Goal: Task Accomplishment & Management: Use online tool/utility

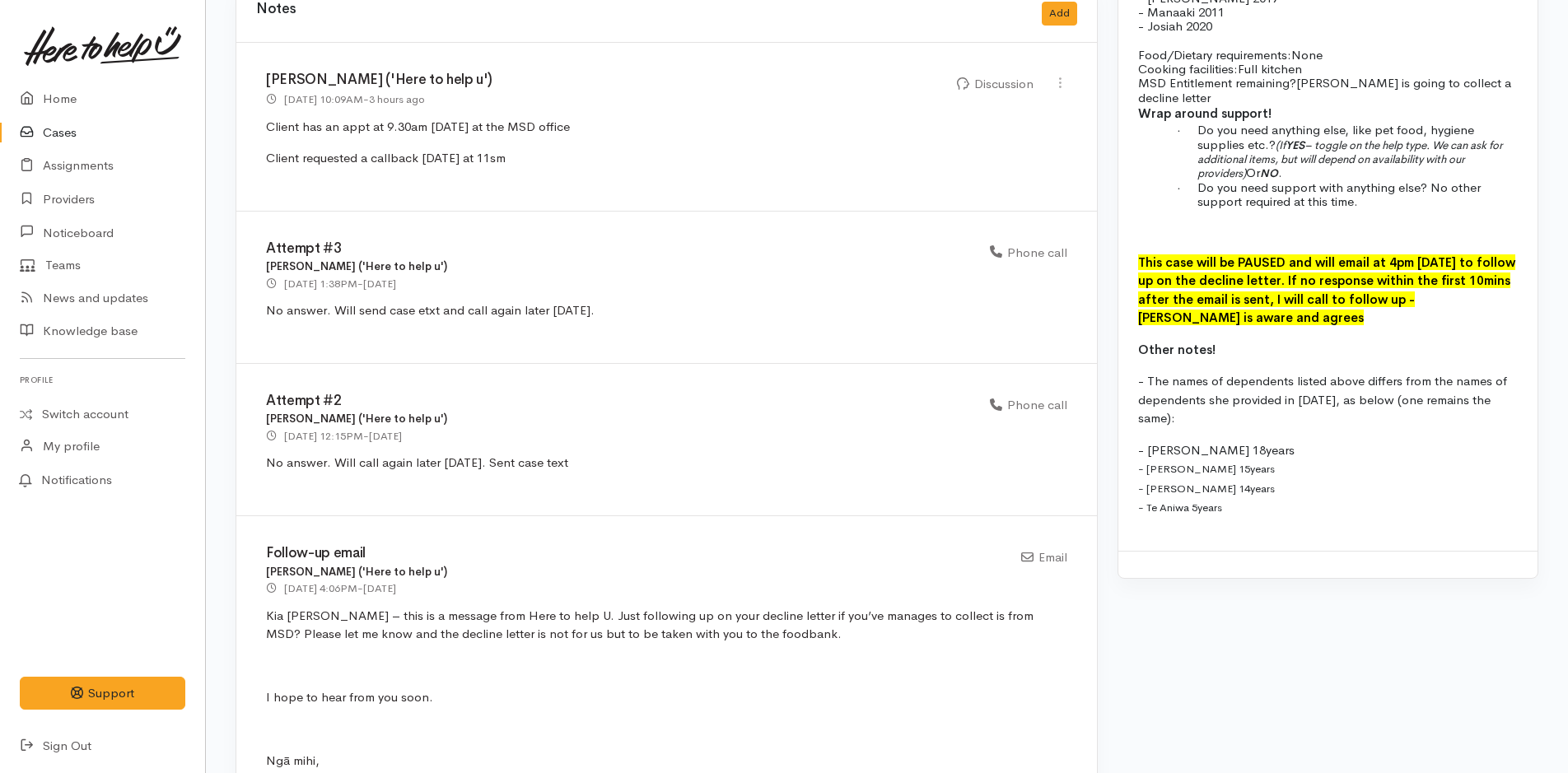
scroll to position [1850, 0]
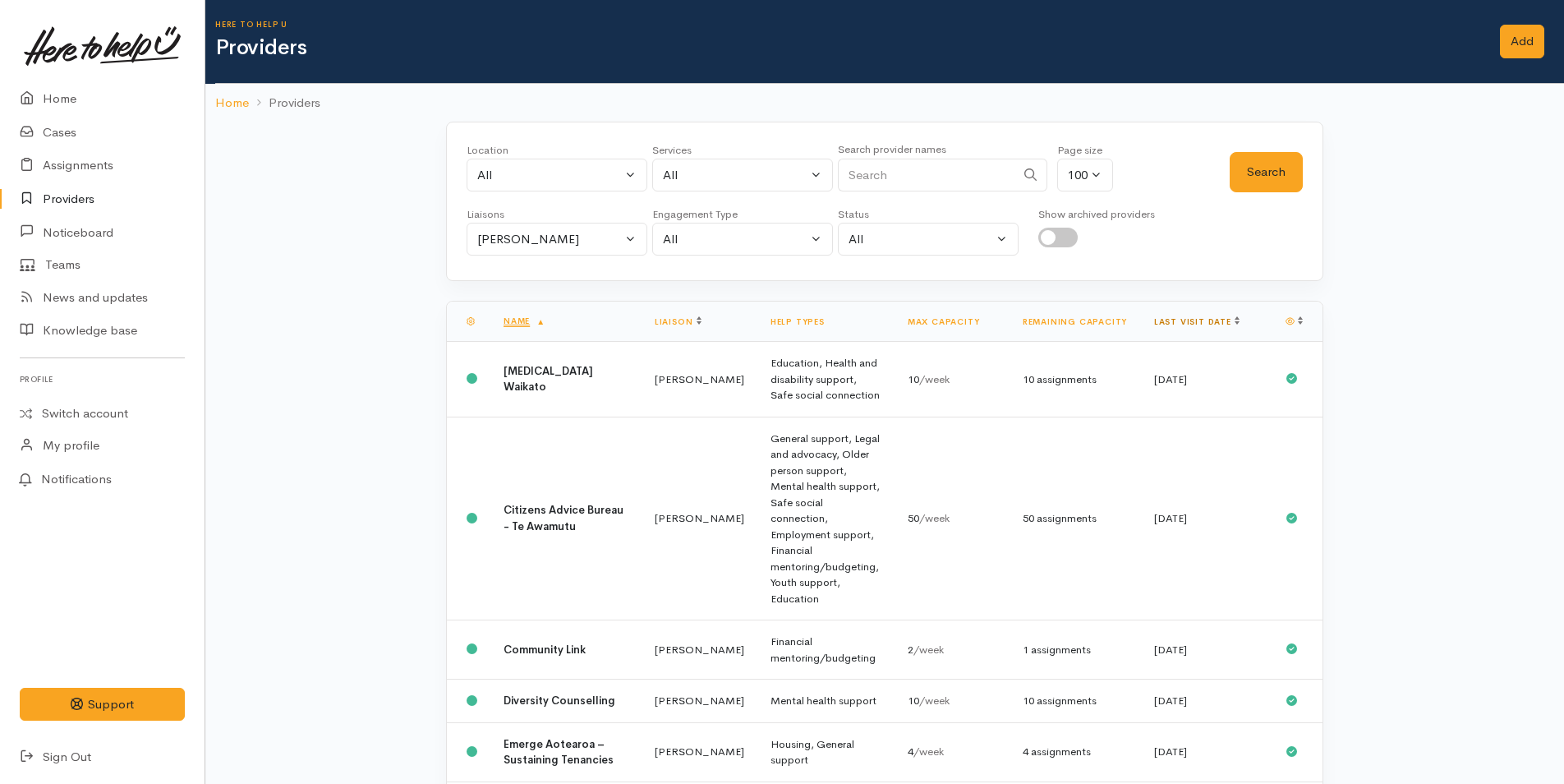
click at [1184, 317] on link "Last visit date" at bounding box center [1198, 321] width 86 height 11
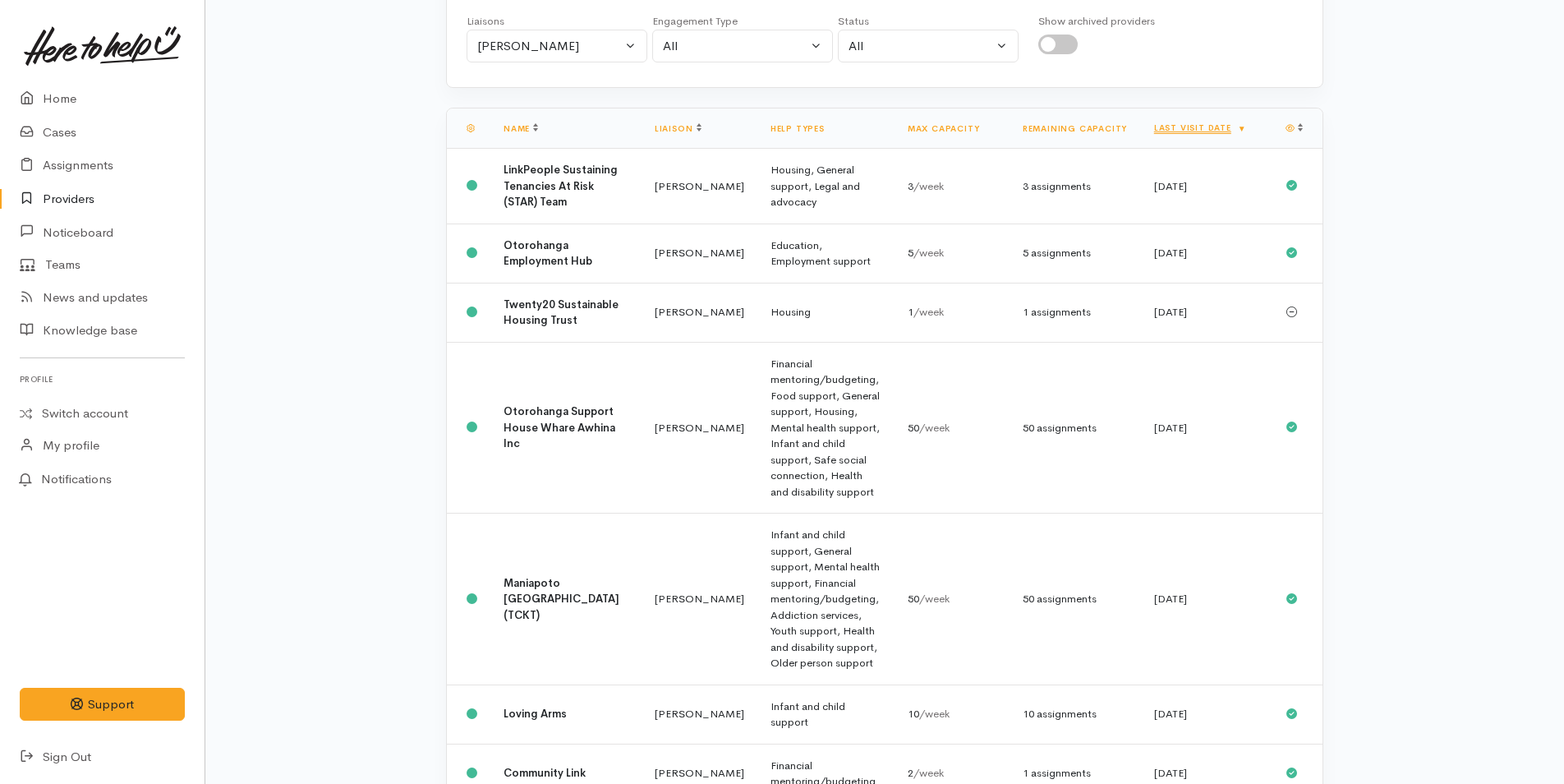
scroll to position [196, 0]
click at [847, 184] on td "Housing, General support, Legal and advocacy" at bounding box center [825, 184] width 137 height 76
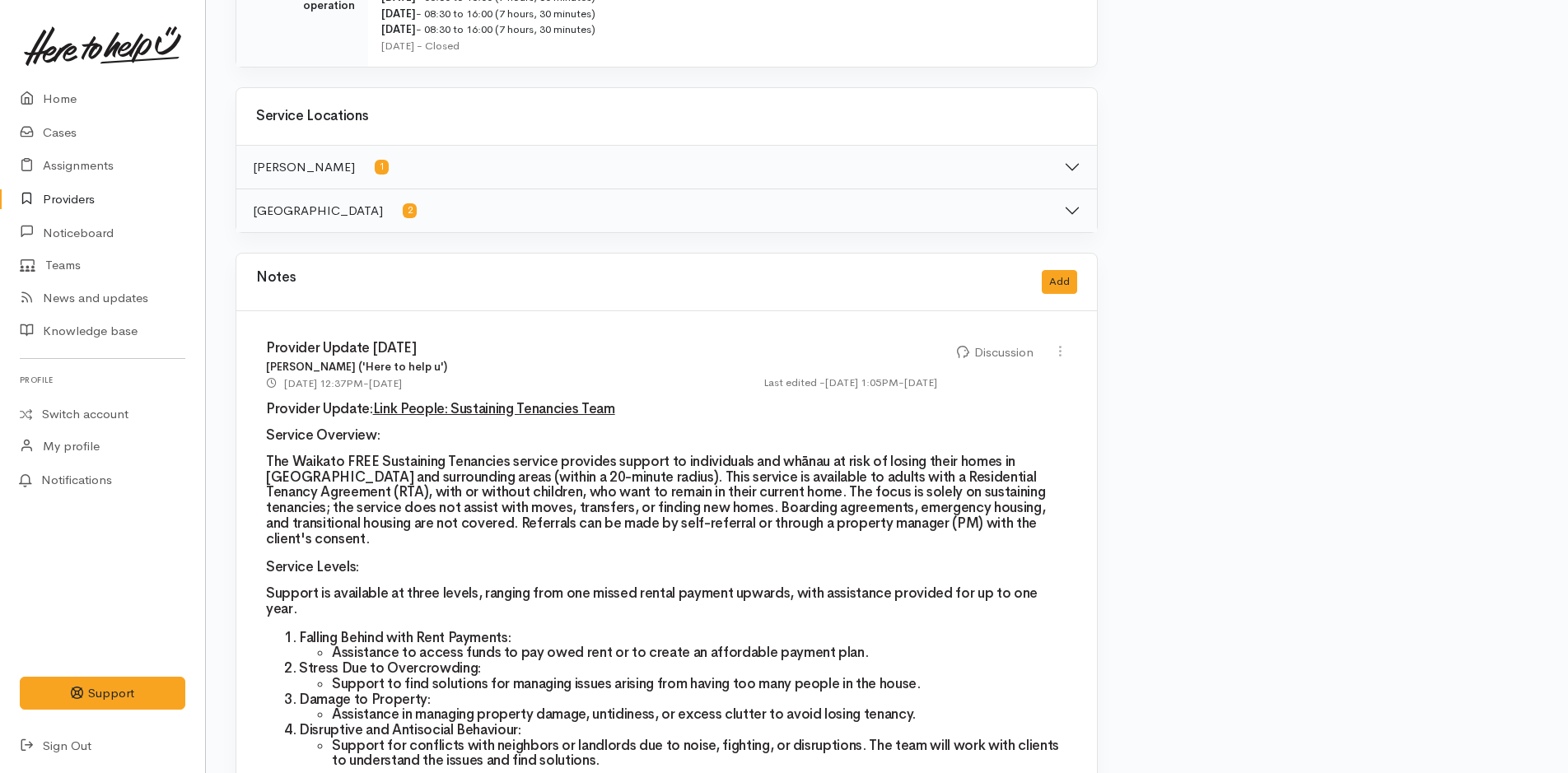
scroll to position [810, 0]
click at [1073, 277] on button "Add" at bounding box center [1060, 280] width 35 height 24
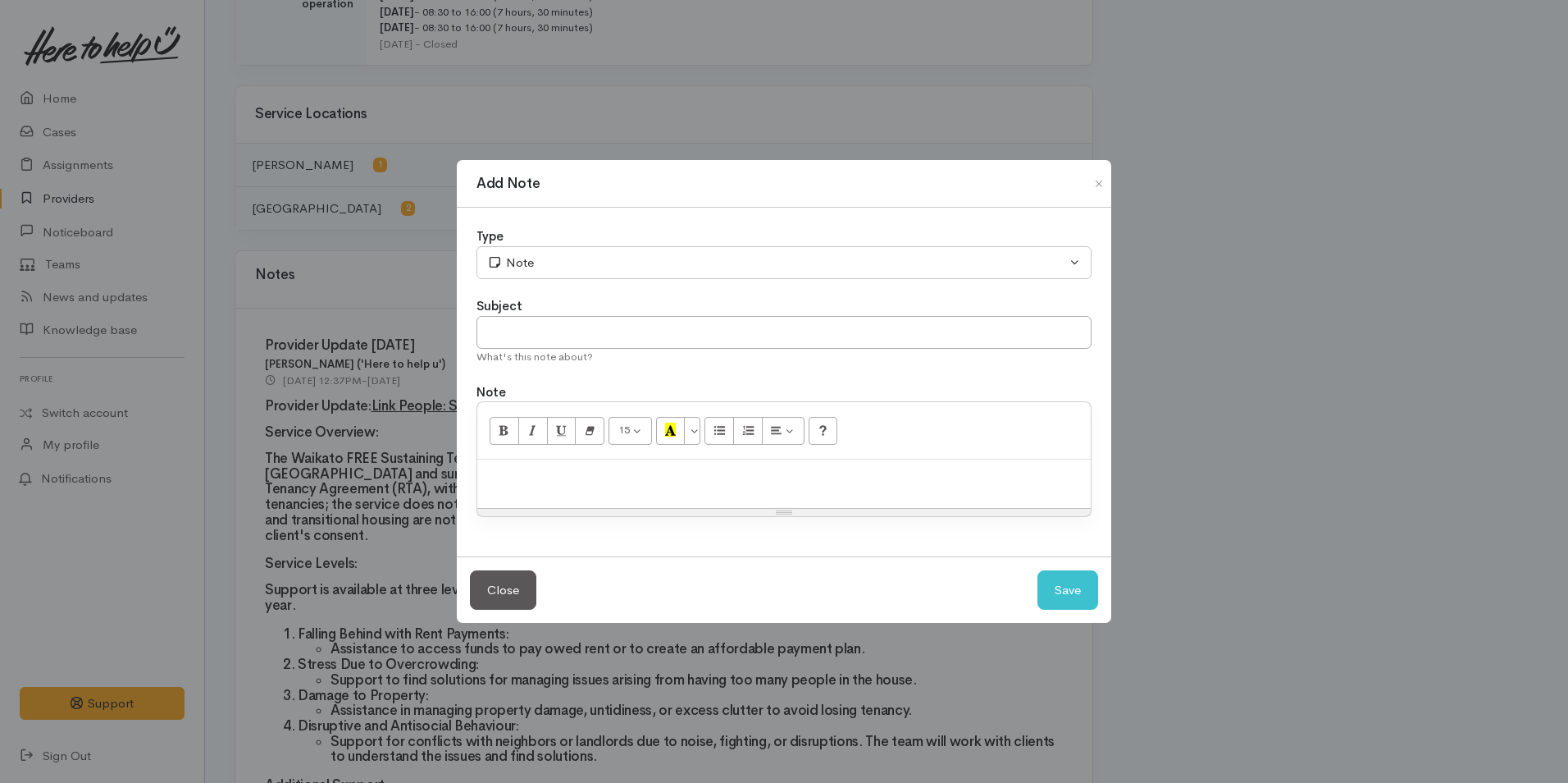
click at [654, 484] on p at bounding box center [784, 477] width 597 height 18
paste div
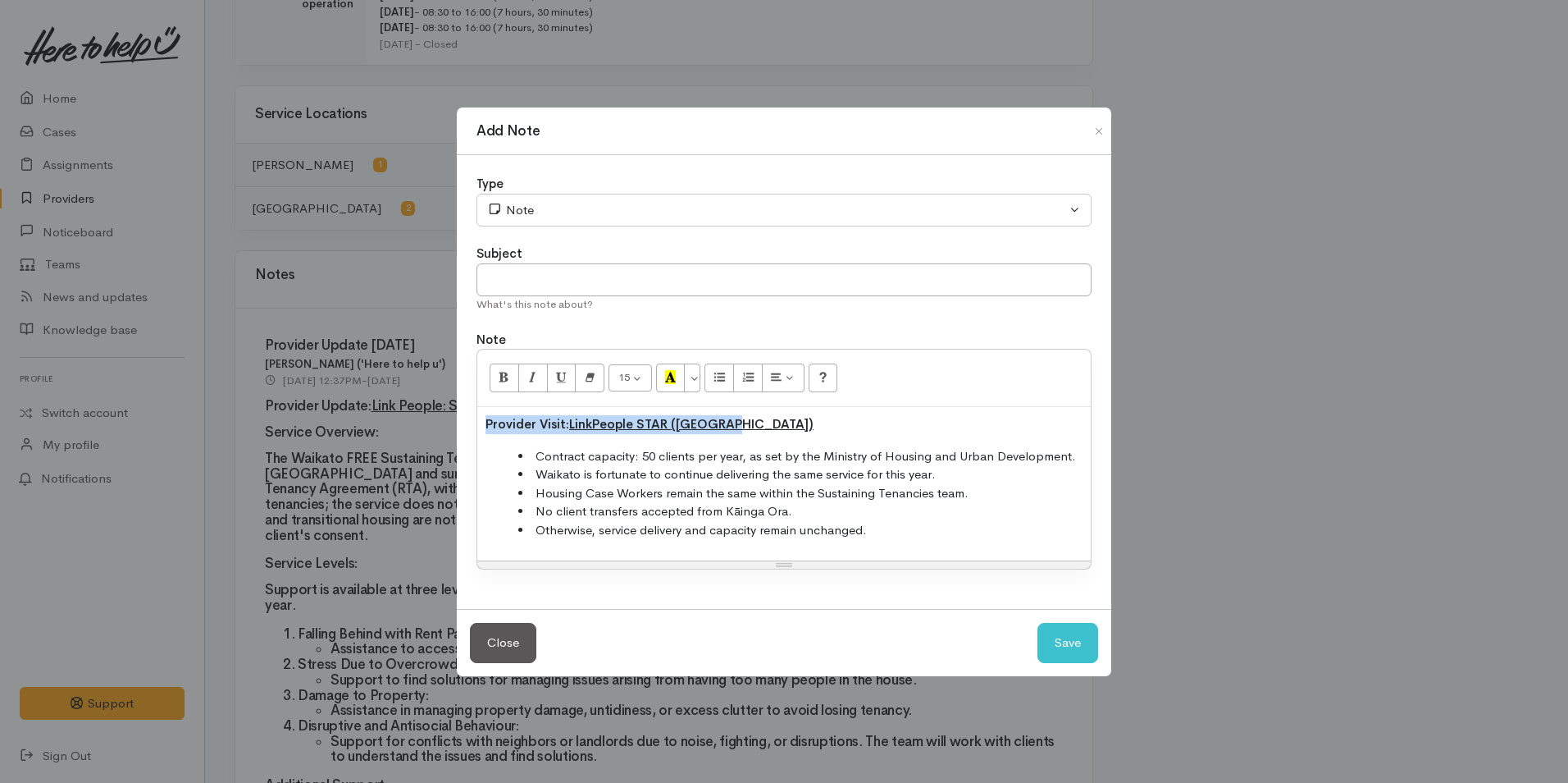
drag, startPoint x: 736, startPoint y: 422, endPoint x: 467, endPoint y: 424, distance: 269.0
click at [467, 424] on div "Type Correspondence Discussion Email Note Phone call SMS text message Note Subj…" at bounding box center [784, 382] width 654 height 454
copy strong "Provider Visit: LinkPeople STAR (Waikato)"
click at [561, 270] on input "text" at bounding box center [784, 280] width 615 height 34
paste input "Provider Visit: LinkPeople STAR (Waikato)"
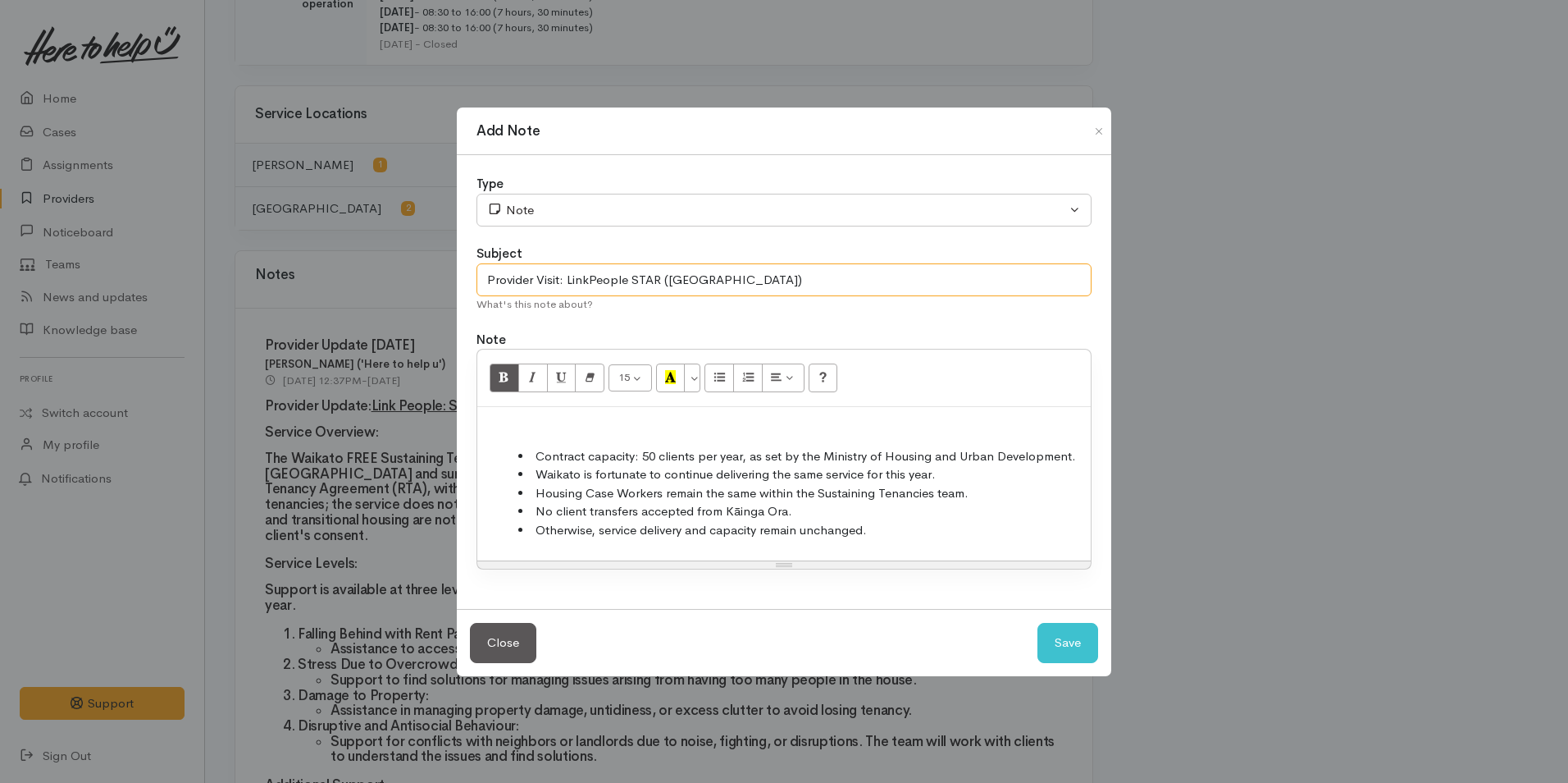
drag, startPoint x: 654, startPoint y: 284, endPoint x: 779, endPoint y: 294, distance: 125.4
click at [779, 294] on input "Provider Visit: LinkPeople STAR (Waikato)" at bounding box center [784, 280] width 615 height 34
type input "Provider Visit: LinkPeople"
click at [535, 450] on li "Contract capacity: 50 clients per year, as set by the Ministry of Housing and U…" at bounding box center [800, 457] width 565 height 18
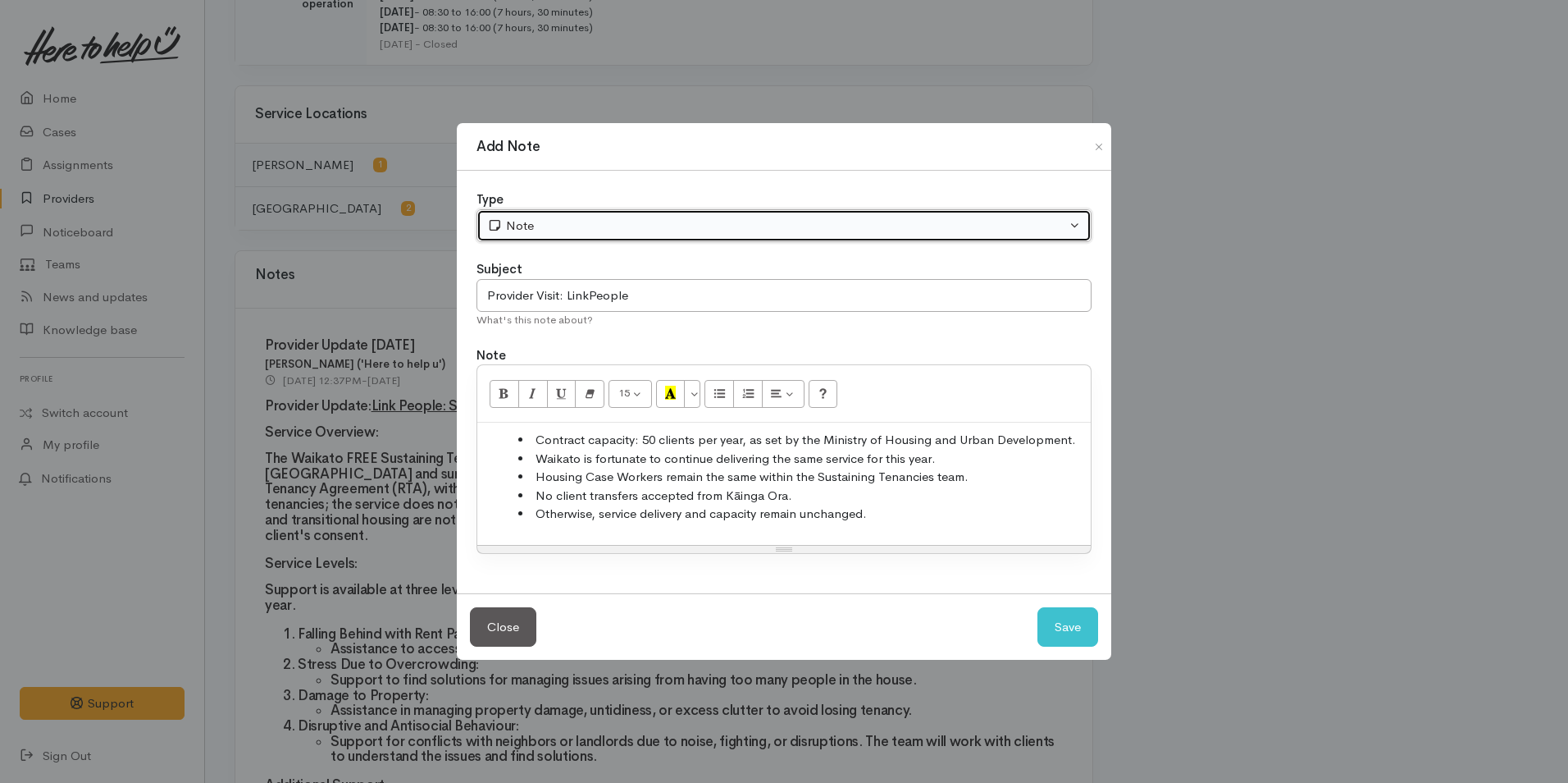
click at [776, 220] on div "Note" at bounding box center [777, 226] width 579 height 18
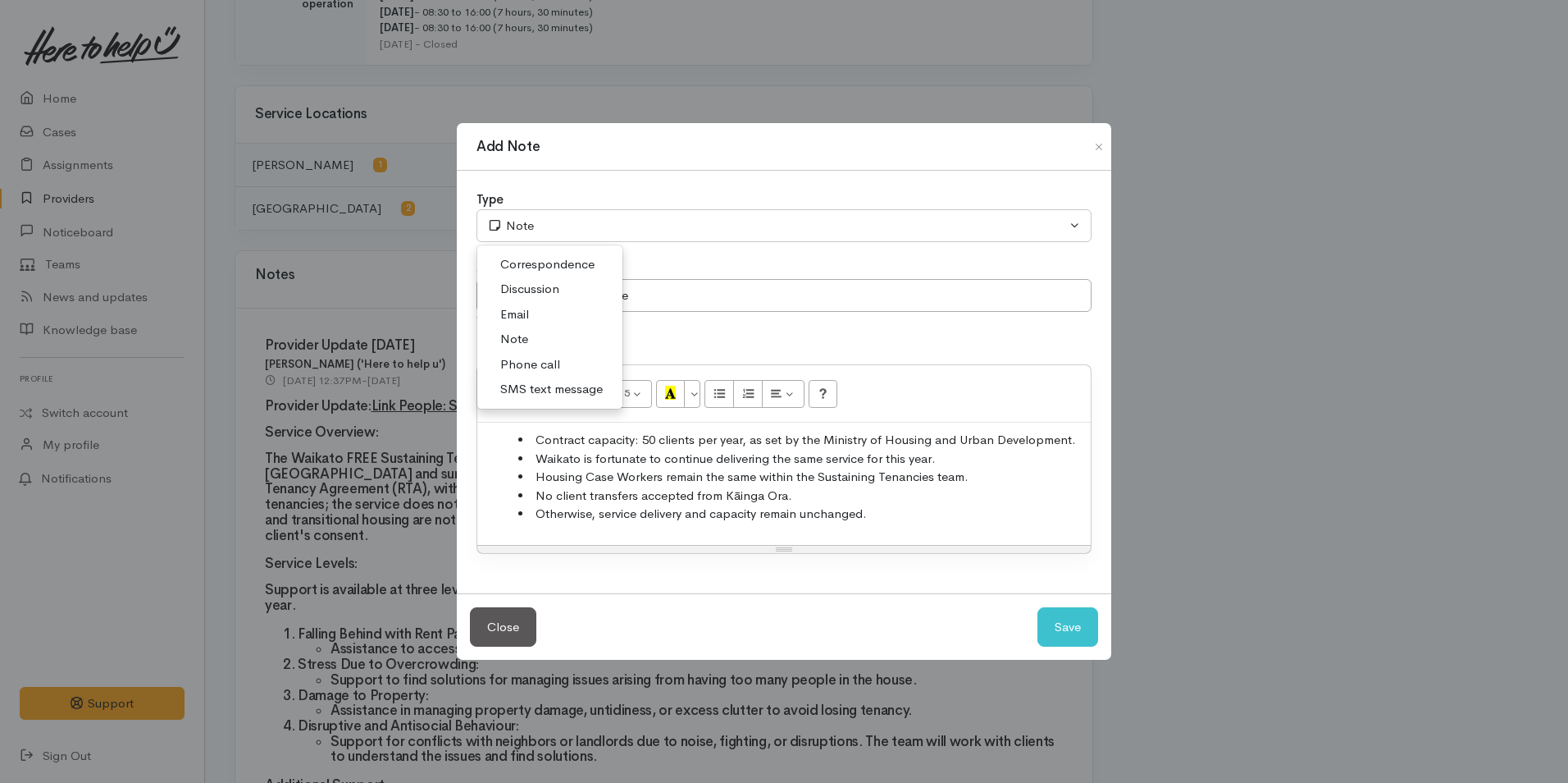
click at [563, 285] on link "Discussion" at bounding box center [550, 289] width 145 height 25
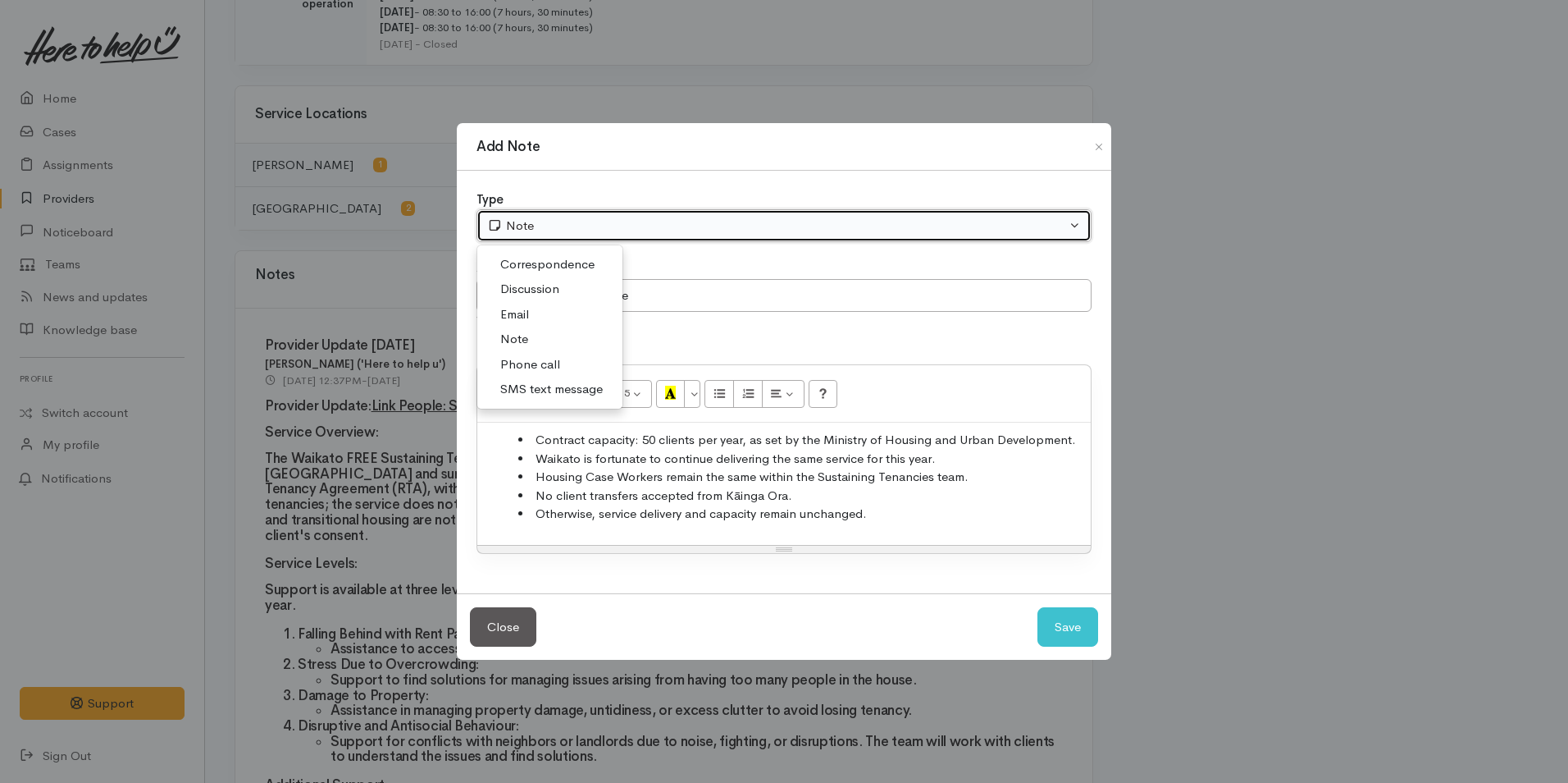
select select "4"
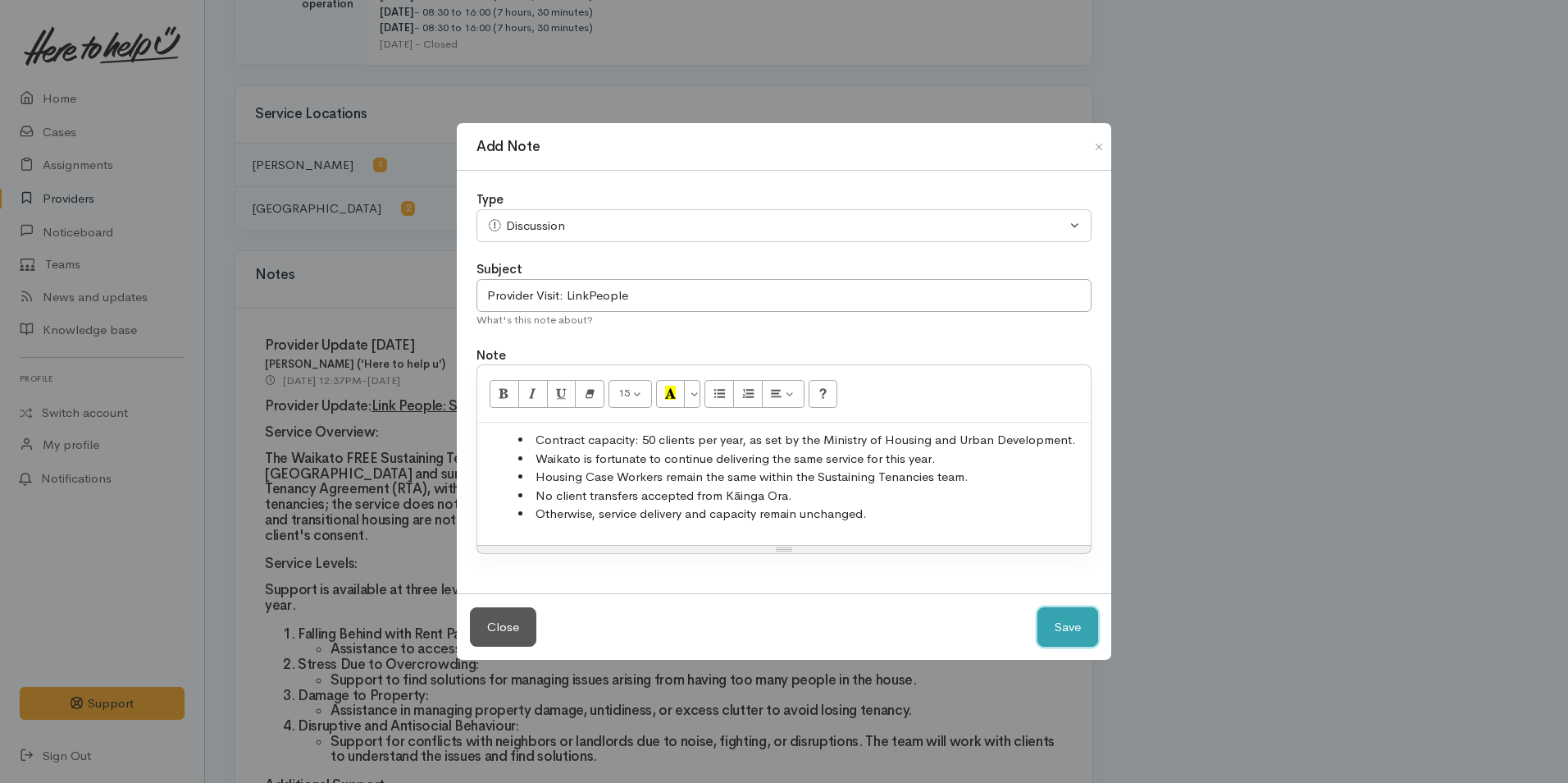
click at [1067, 618] on button "Save" at bounding box center [1068, 627] width 60 height 40
select select "1"
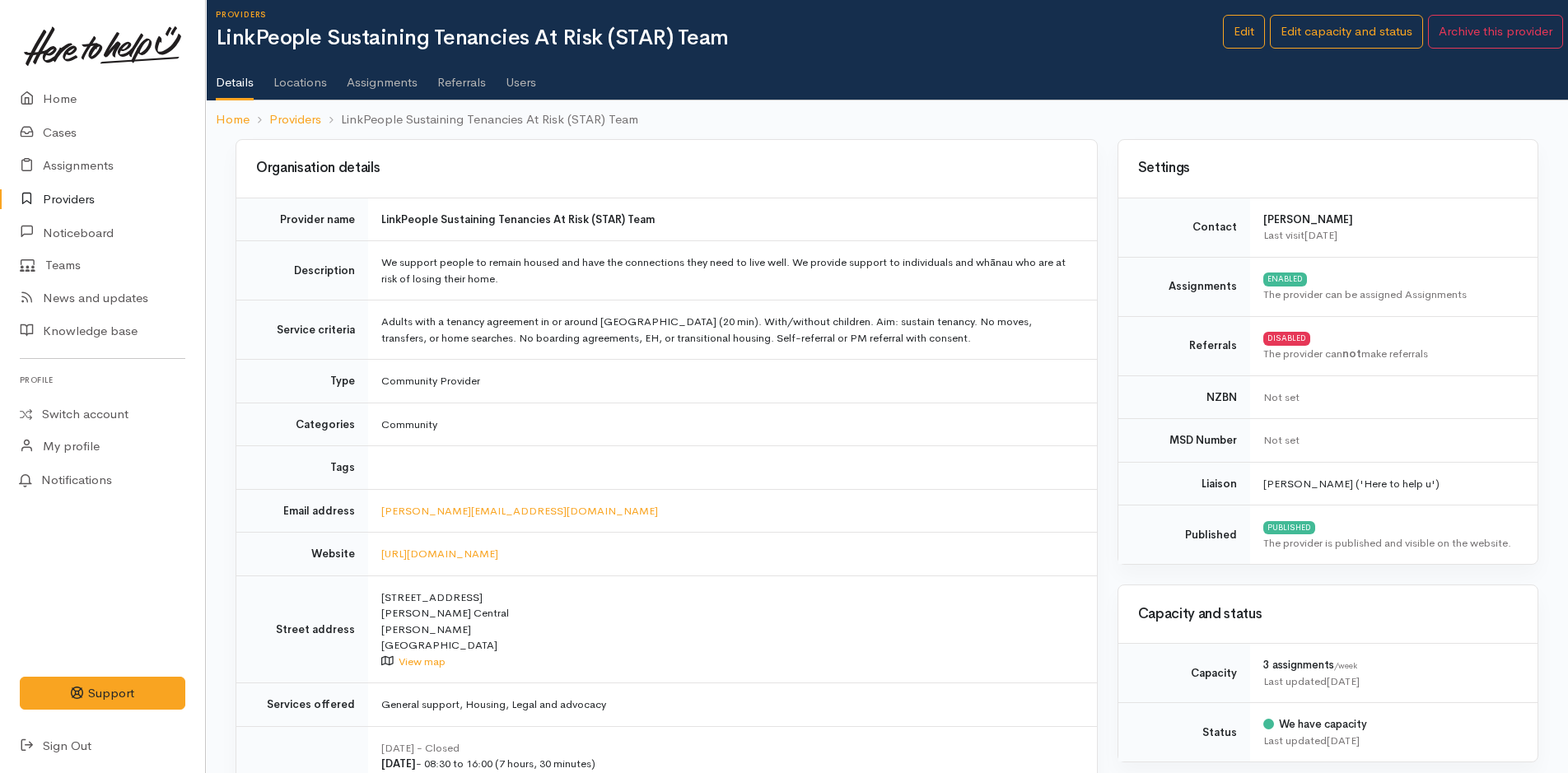
scroll to position [0, 0]
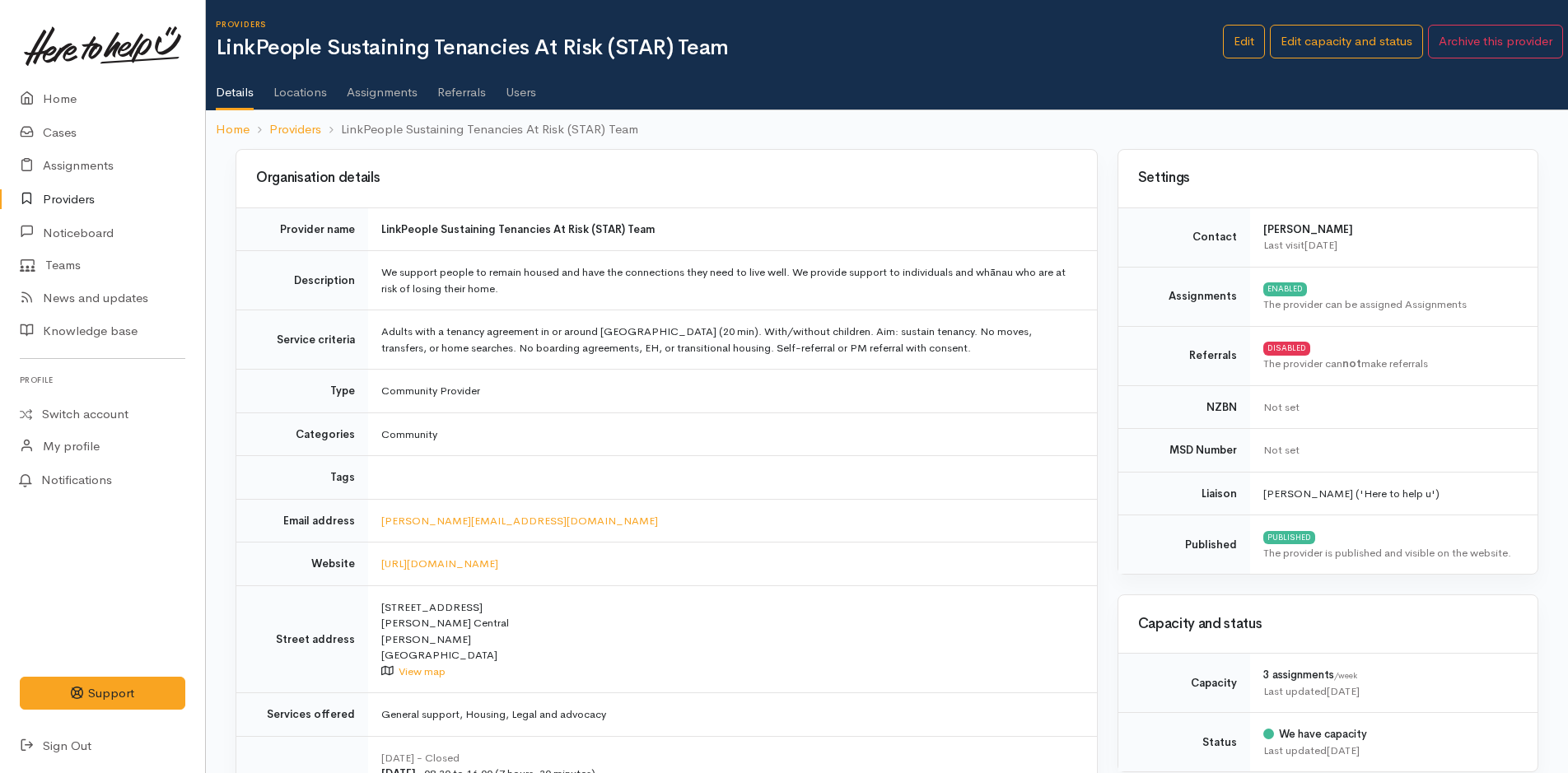
click at [81, 195] on link "Providers" at bounding box center [102, 200] width 205 height 34
drag, startPoint x: 989, startPoint y: 454, endPoint x: 1050, endPoint y: 417, distance: 71.3
click at [1050, 417] on td "Community" at bounding box center [732, 434] width 729 height 44
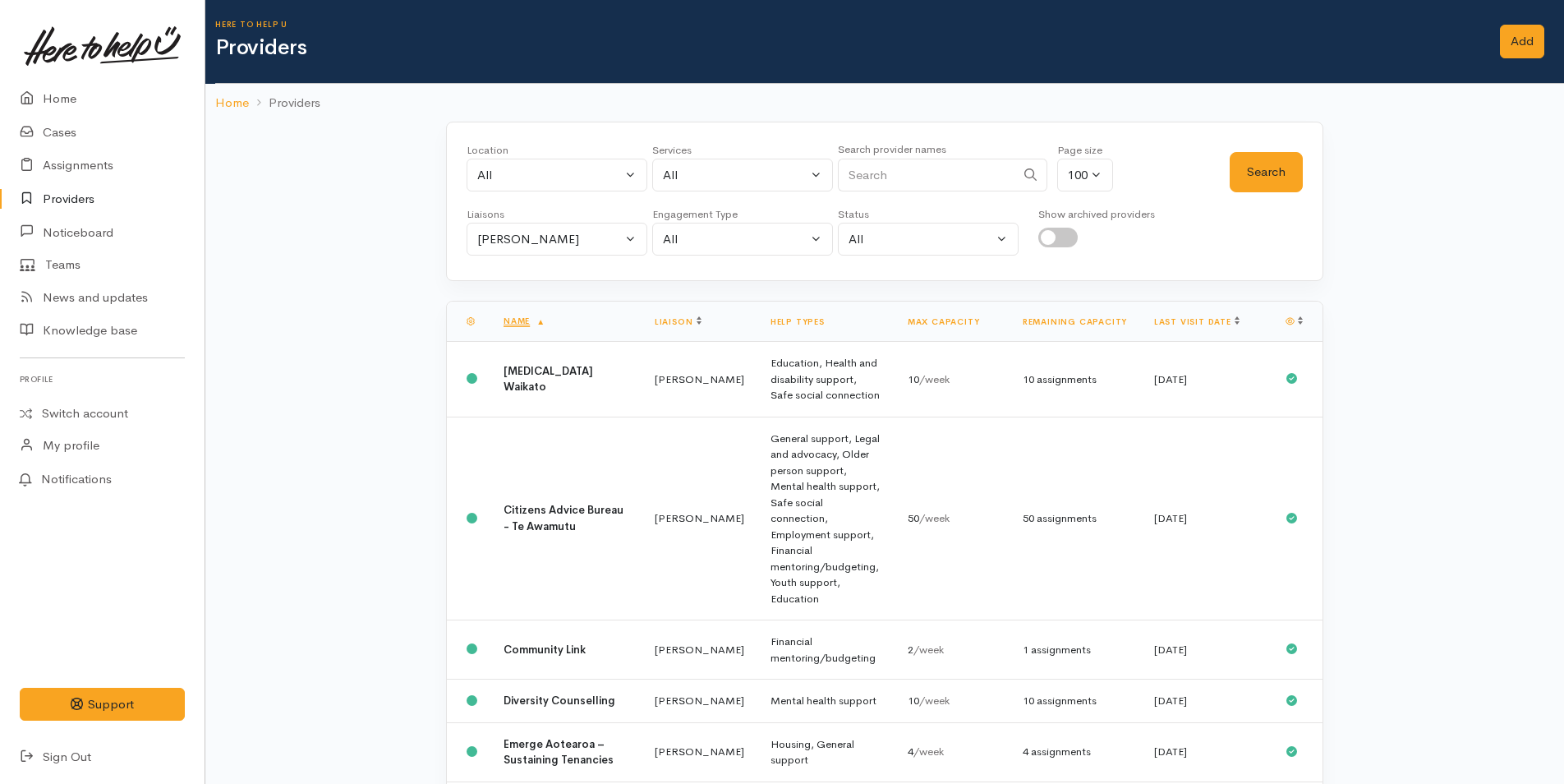
click at [1193, 314] on th "Last visit date" at bounding box center [1207, 322] width 131 height 40
click at [1201, 321] on link "Last visit date" at bounding box center [1198, 321] width 86 height 11
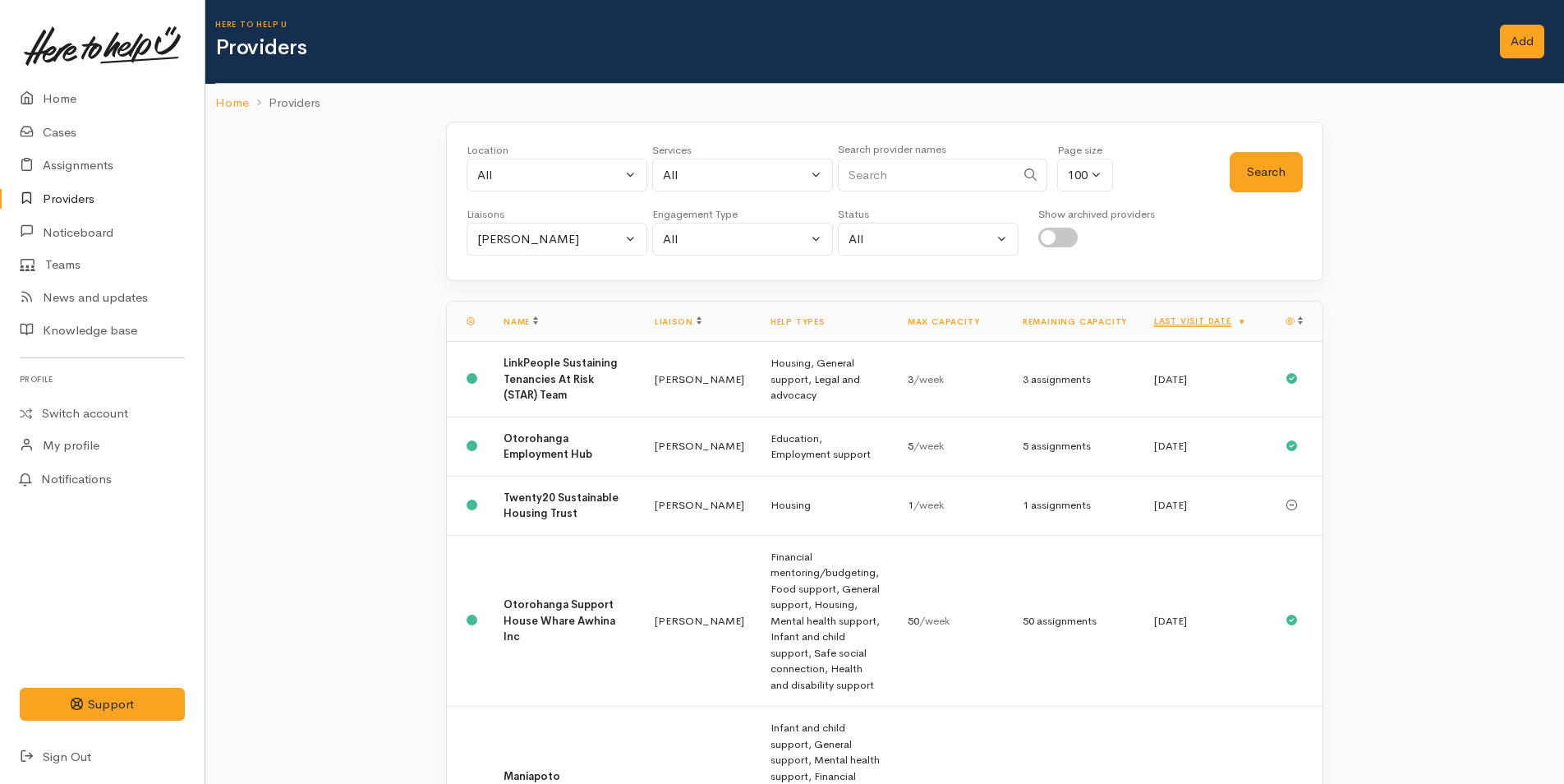
click at [1214, 328] on th "Last visit date" at bounding box center [1207, 322] width 131 height 40
click at [1214, 320] on link "Last visit date" at bounding box center [1201, 320] width 92 height 11
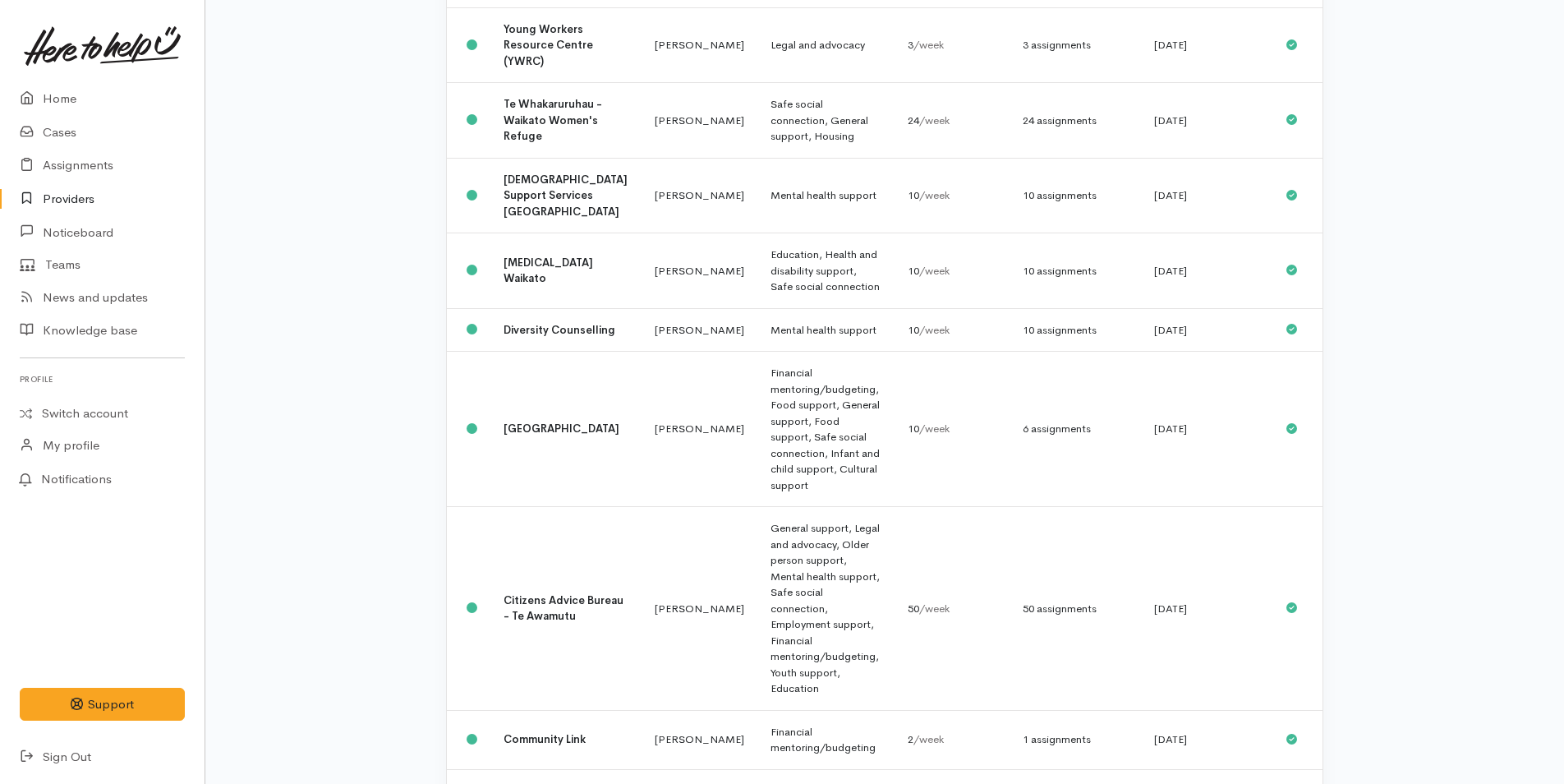
scroll to position [802, 0]
